Goal: Transaction & Acquisition: Purchase product/service

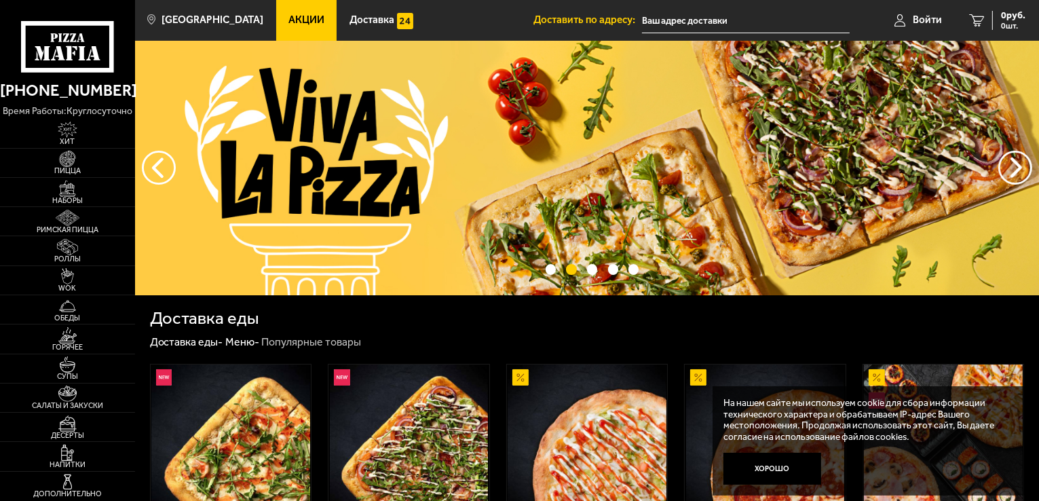
drag, startPoint x: 0, startPoint y: 0, endPoint x: 258, endPoint y: 196, distance: 324.1
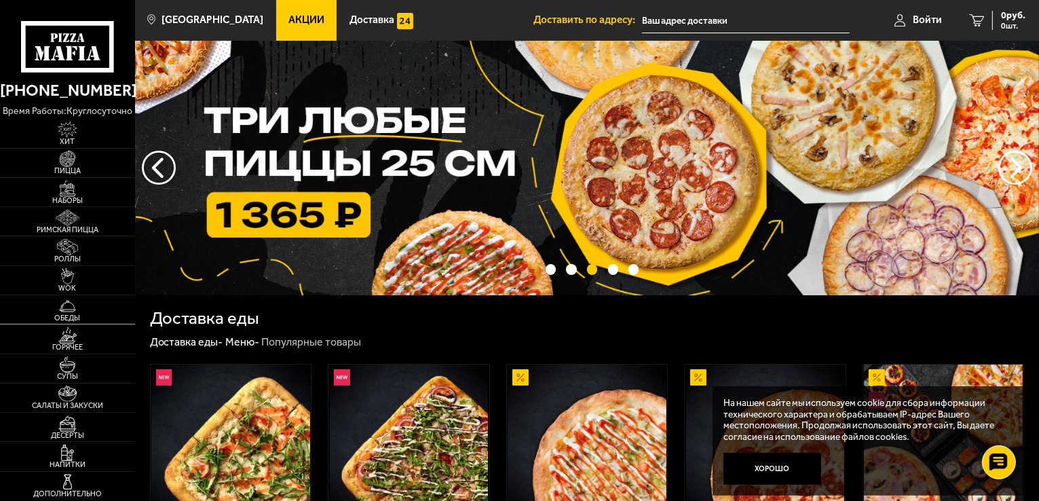
drag, startPoint x: 258, startPoint y: 196, endPoint x: 5, endPoint y: 298, distance: 272.3
click at [5, 298] on link "Обеды" at bounding box center [67, 309] width 135 height 29
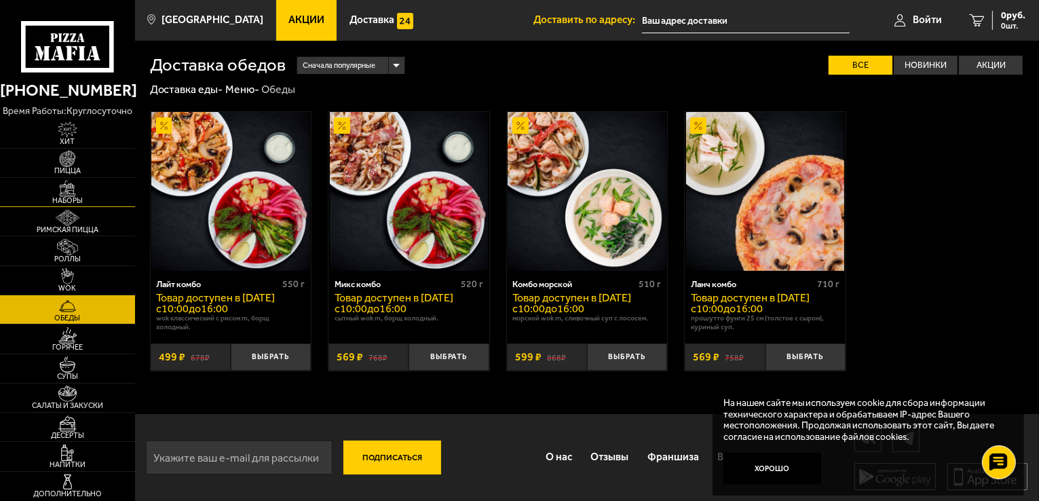
click at [62, 183] on img at bounding box center [67, 189] width 41 height 16
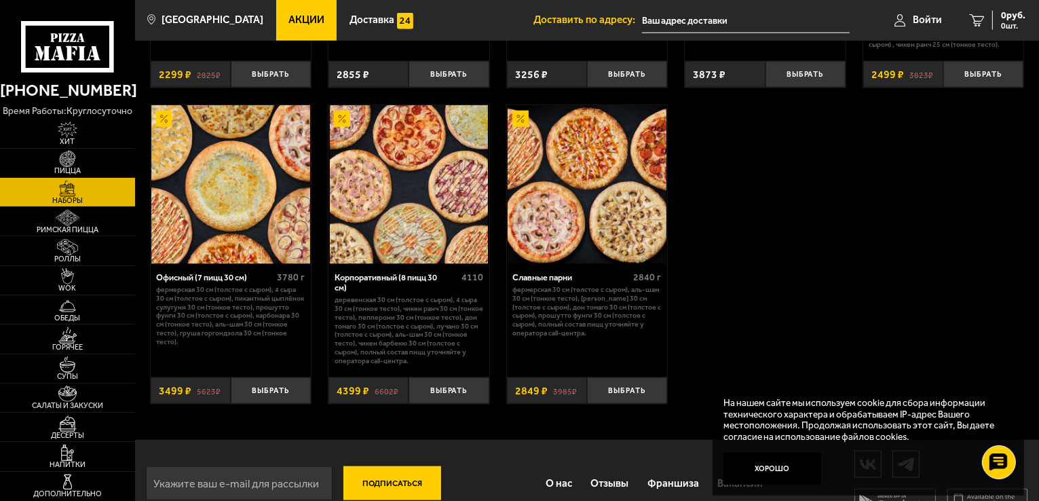
scroll to position [1725, 0]
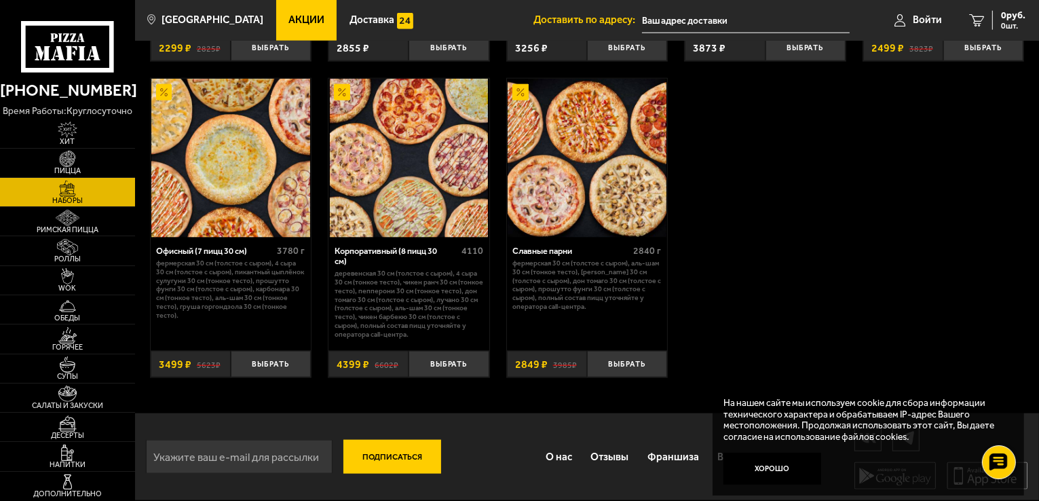
click at [52, 47] on icon at bounding box center [68, 47] width 94 height 52
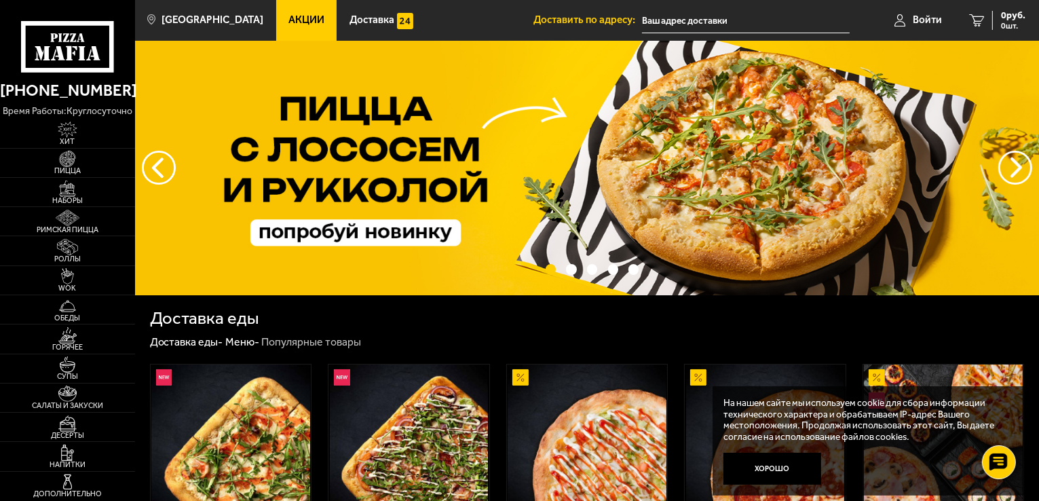
click at [279, 27] on link "Акции" at bounding box center [306, 20] width 61 height 41
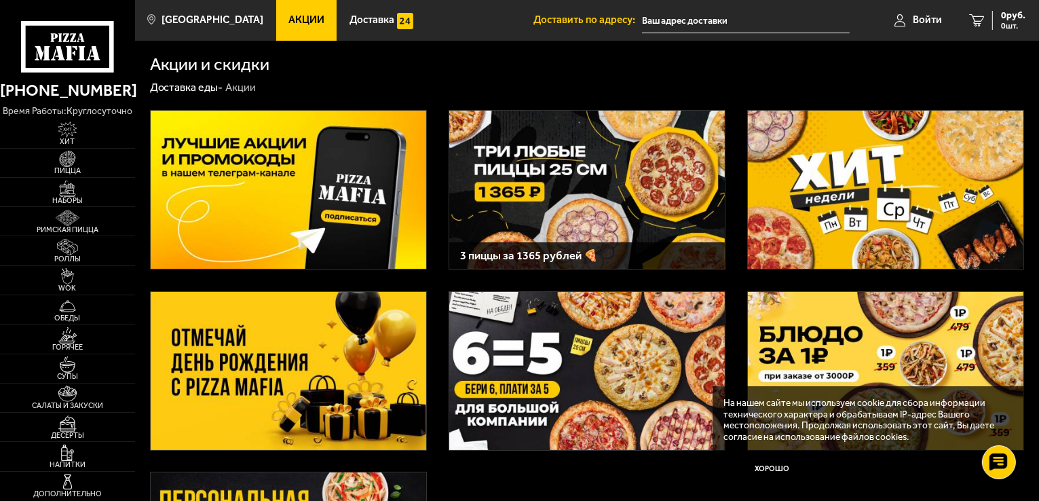
click at [656, 188] on img at bounding box center [587, 190] width 276 height 158
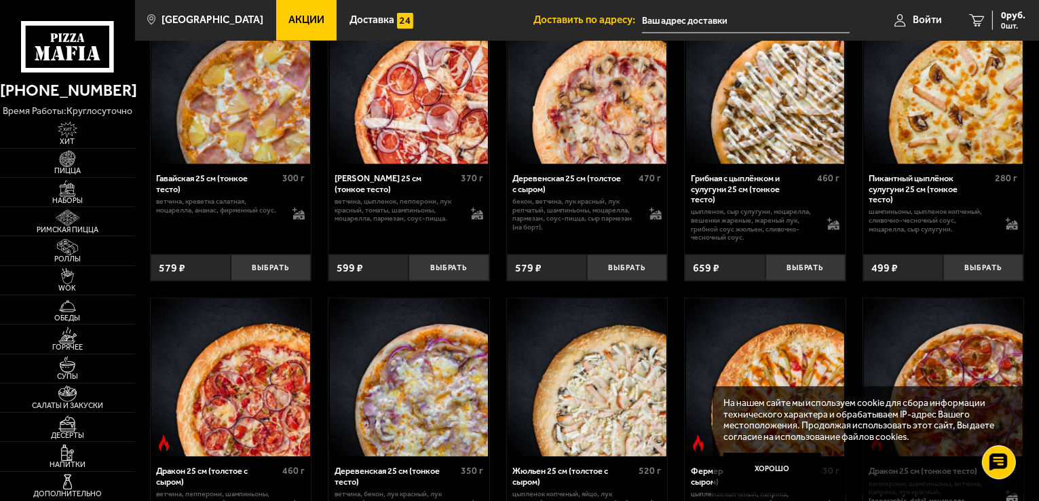
scroll to position [1875, 0]
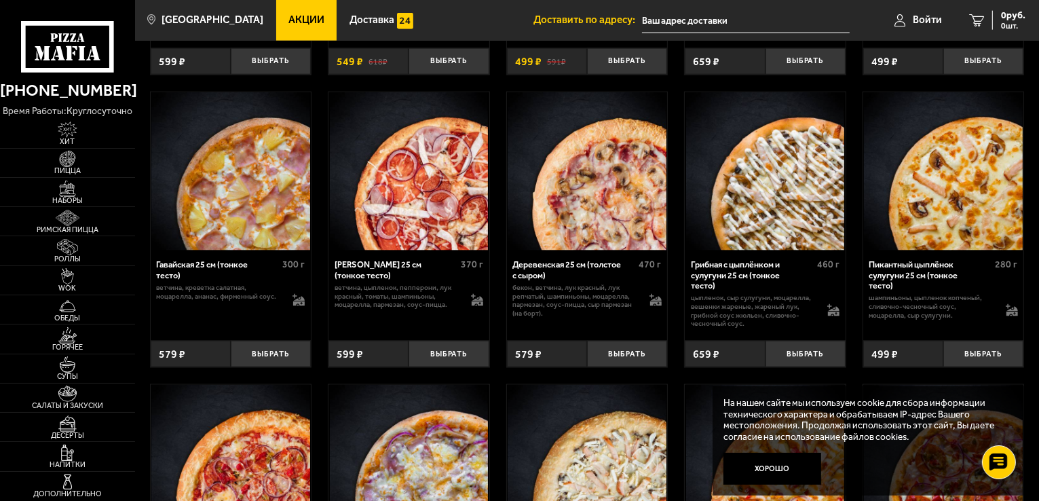
drag, startPoint x: 1037, startPoint y: 226, endPoint x: 1041, endPoint y: 234, distance: 8.8
click at [1039, 234] on html "[PHONE_NUMBER] время работы: круглосуточно [PERSON_NAME] Наборы Римская пицца Р…" at bounding box center [519, 335] width 1039 height 4421
click at [802, 466] on button "Хорошо" at bounding box center [773, 469] width 98 height 33
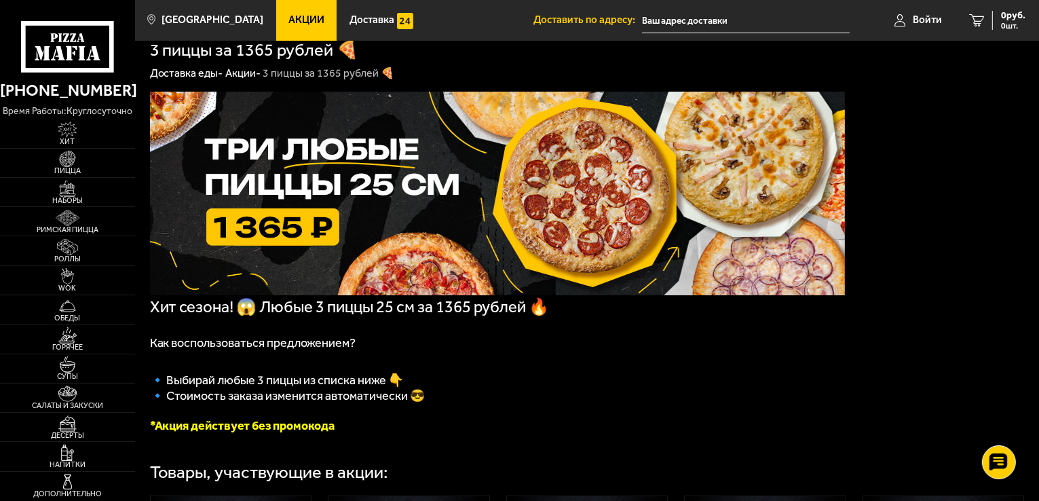
scroll to position [0, 0]
